Goal: Communication & Community: Answer question/provide support

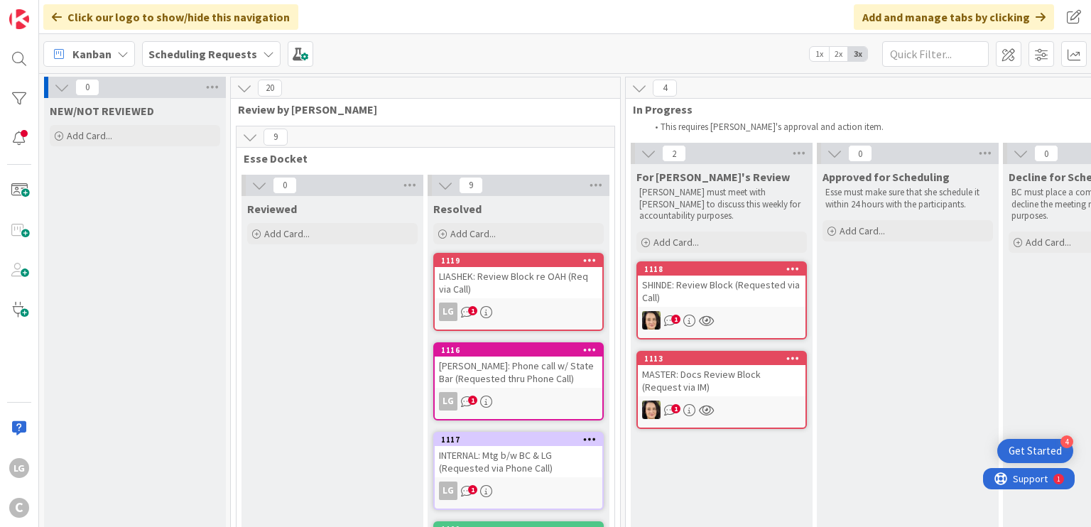
scroll to position [1420, 0]
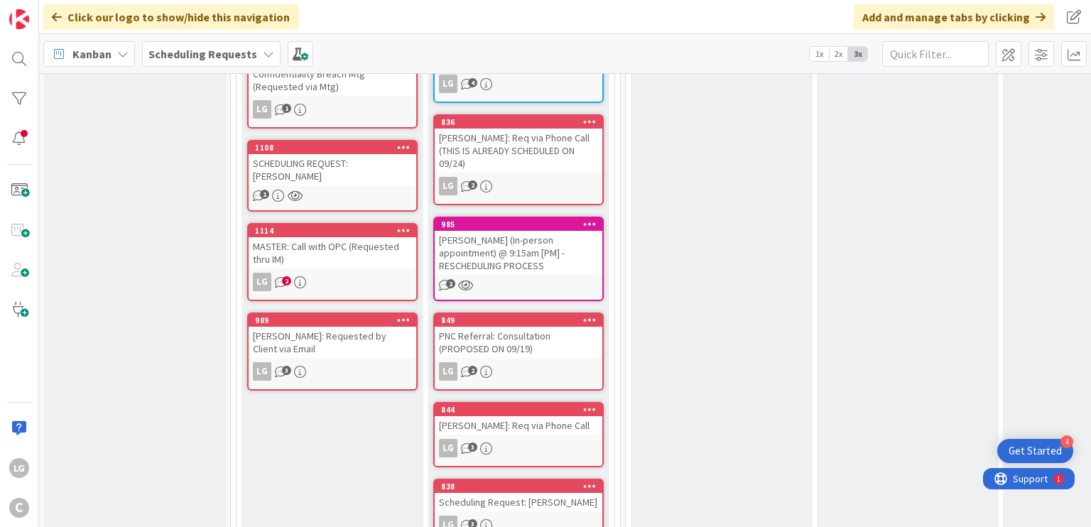
click at [362, 327] on div "[PERSON_NAME]: Requested by Client via Email" at bounding box center [333, 342] width 168 height 31
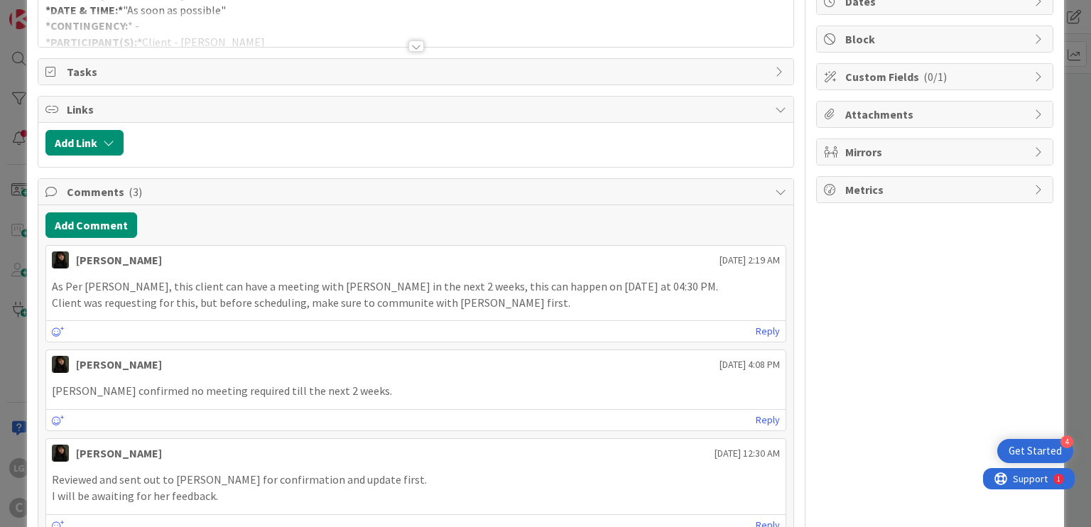
scroll to position [71, 0]
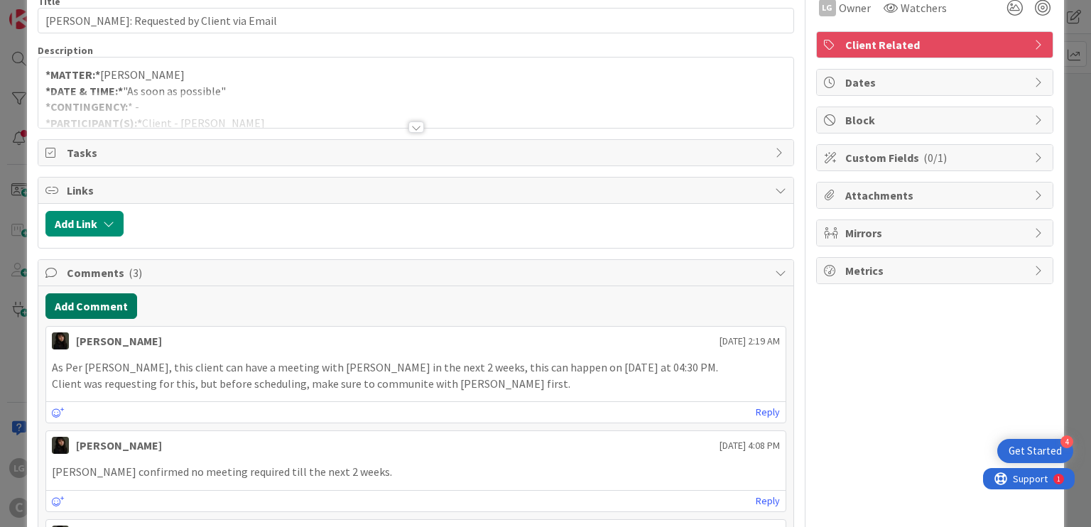
click at [114, 304] on button "Add Comment" at bounding box center [91, 306] width 92 height 26
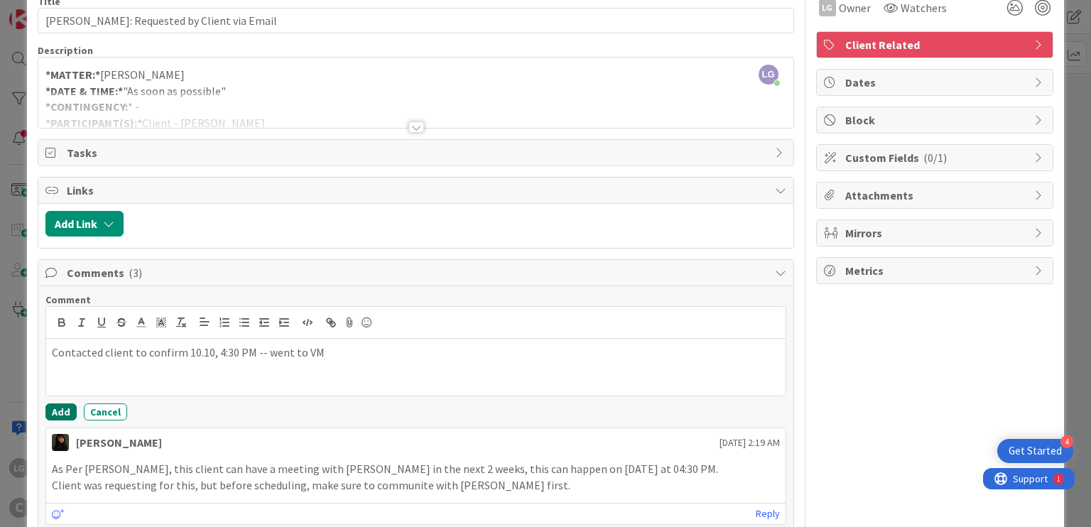
click at [60, 399] on div "Comment Contacted client to confirm 10.10, 4:30 PM -- went to VM Add Cancel" at bounding box center [415, 356] width 740 height 127
click at [60, 403] on button "Add" at bounding box center [60, 411] width 31 height 17
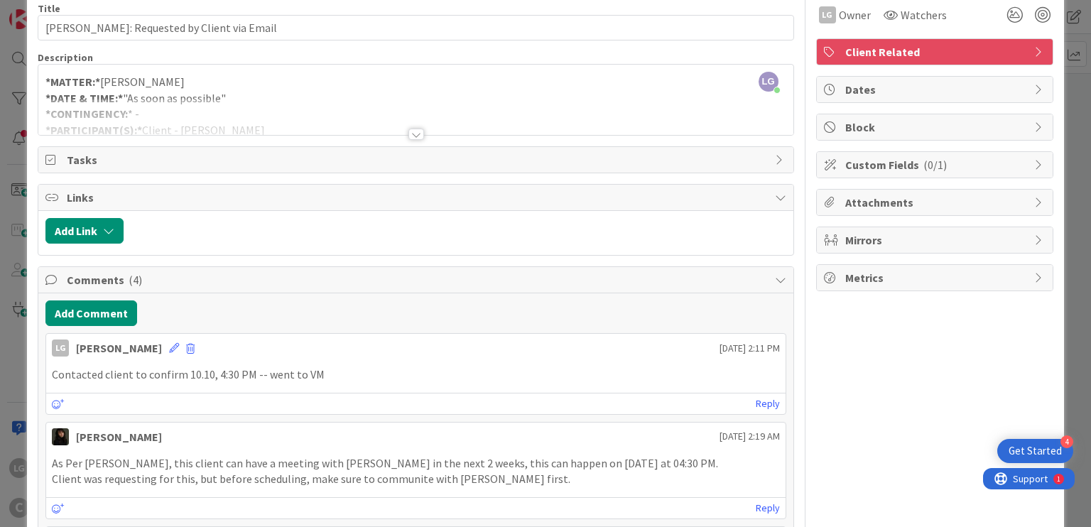
scroll to position [0, 0]
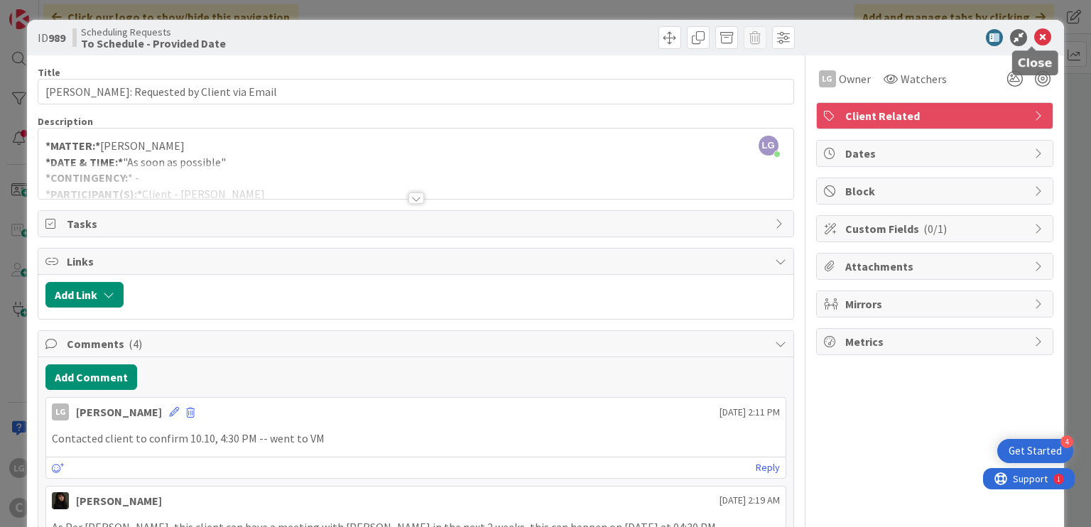
click at [1034, 38] on icon at bounding box center [1042, 37] width 17 height 17
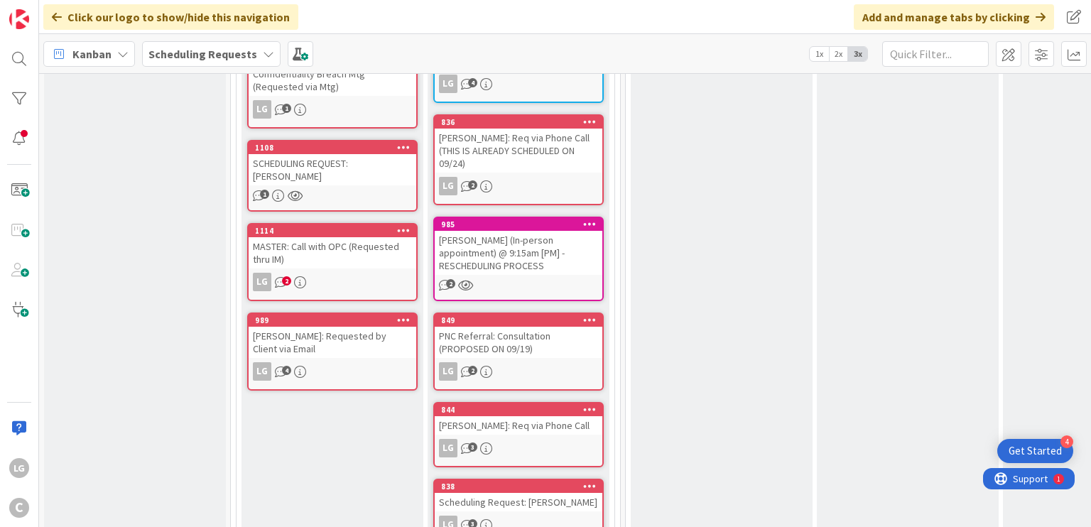
click at [368, 238] on div "MASTER: Call with OPC (Requested thru IM)" at bounding box center [333, 252] width 168 height 31
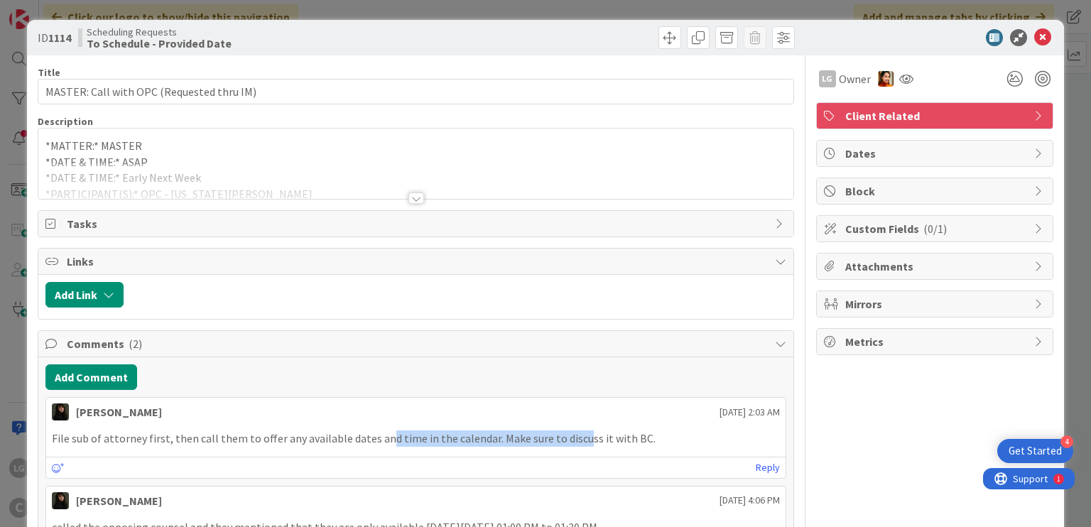
drag, startPoint x: 447, startPoint y: 437, endPoint x: 573, endPoint y: 442, distance: 126.5
click at [573, 442] on p "File sub of attorney first, then call them to offer any available dates and tim…" at bounding box center [415, 438] width 727 height 16
drag, startPoint x: 573, startPoint y: 442, endPoint x: 442, endPoint y: 434, distance: 131.6
click at [442, 434] on p "File sub of attorney first, then call them to offer any available dates and tim…" at bounding box center [415, 438] width 727 height 16
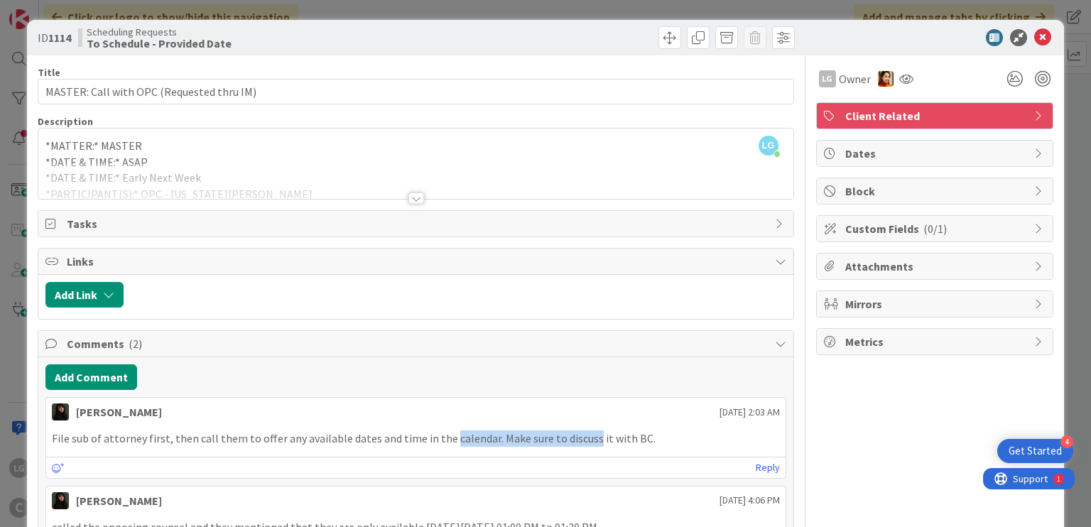
click at [442, 434] on p "File sub of attorney first, then call them to offer any available dates and tim…" at bounding box center [415, 438] width 727 height 16
click at [110, 371] on button "Add Comment" at bounding box center [91, 377] width 92 height 26
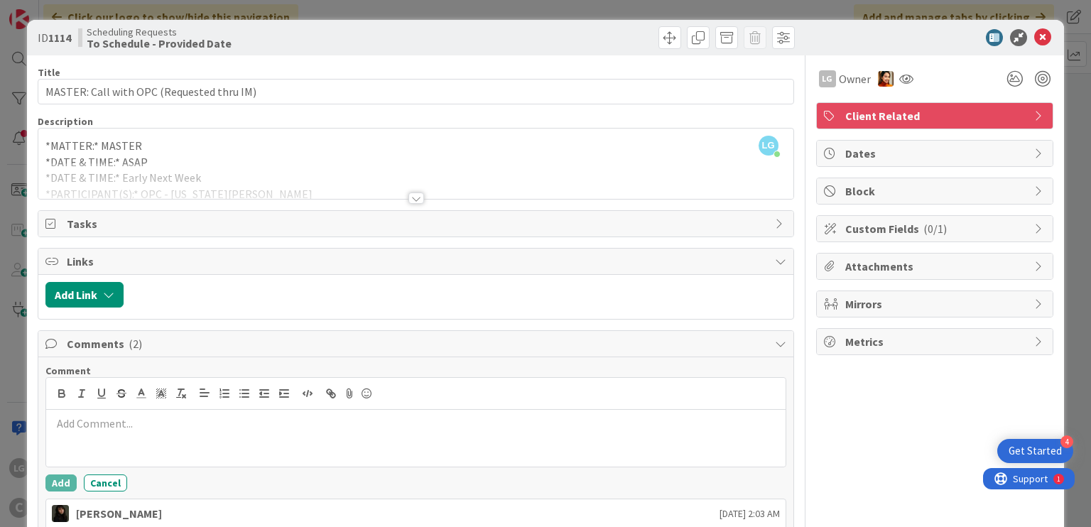
click at [284, 422] on p at bounding box center [415, 423] width 727 height 16
click at [65, 481] on button "Add" at bounding box center [60, 482] width 31 height 17
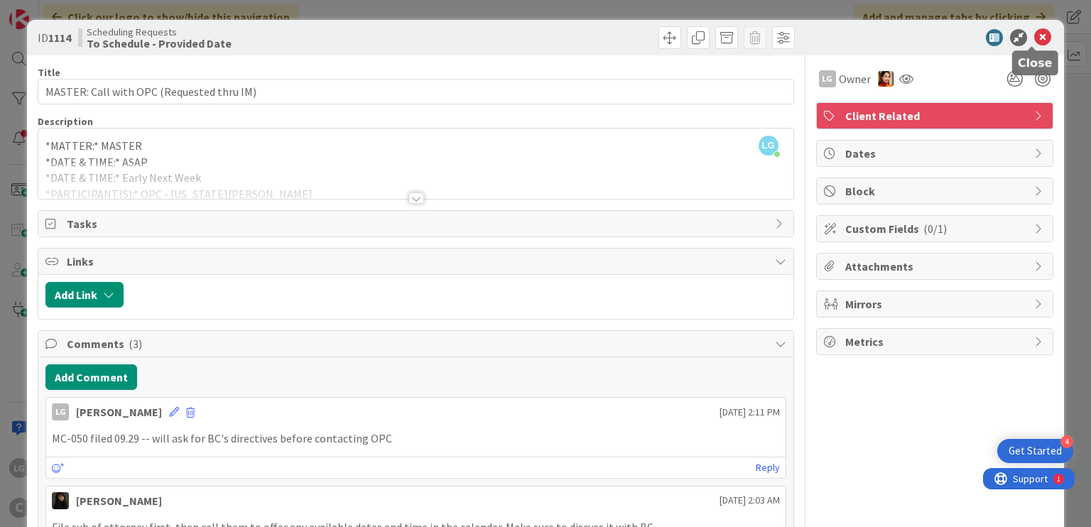
click at [1034, 29] on icon at bounding box center [1042, 37] width 17 height 17
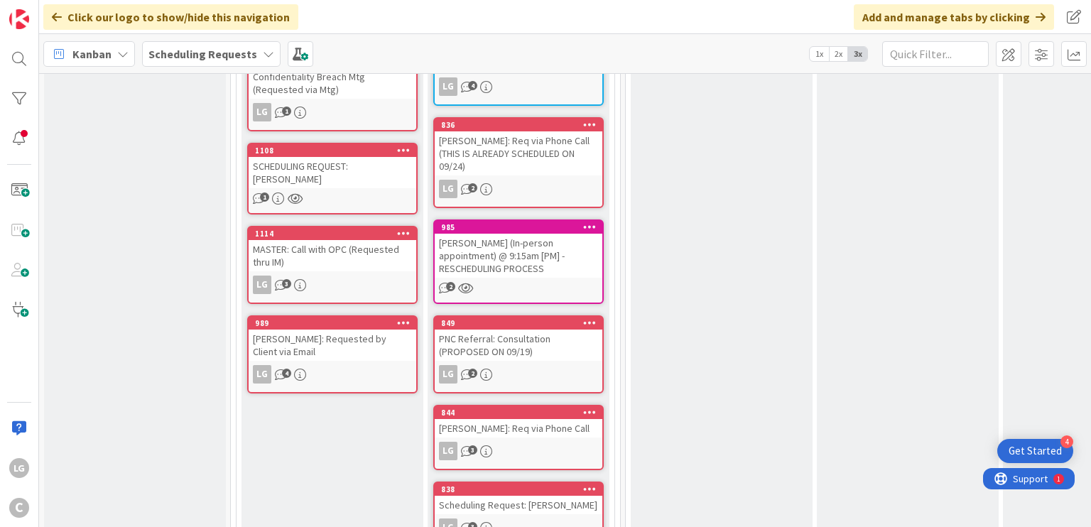
scroll to position [1420, 0]
